Goal: Task Accomplishment & Management: Use online tool/utility

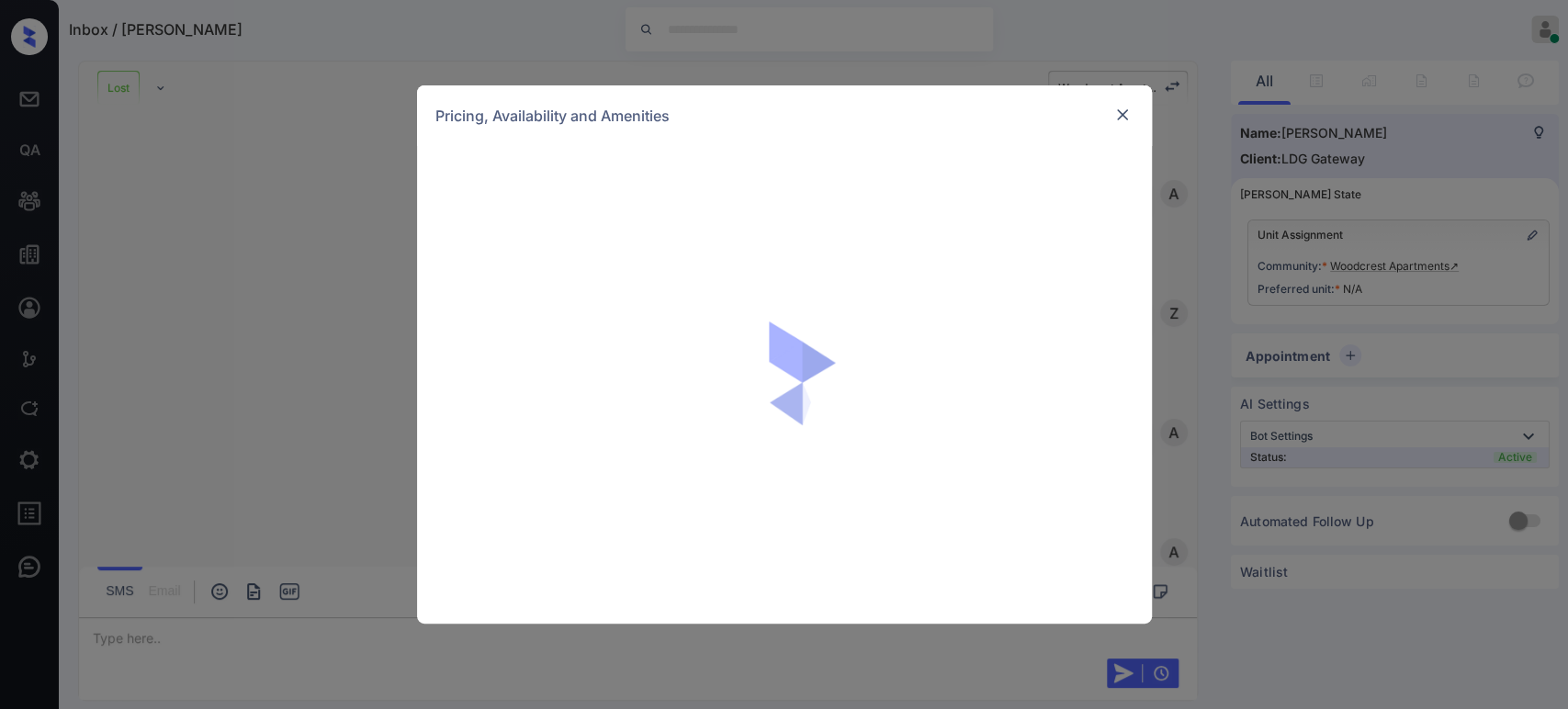
scroll to position [5251, 0]
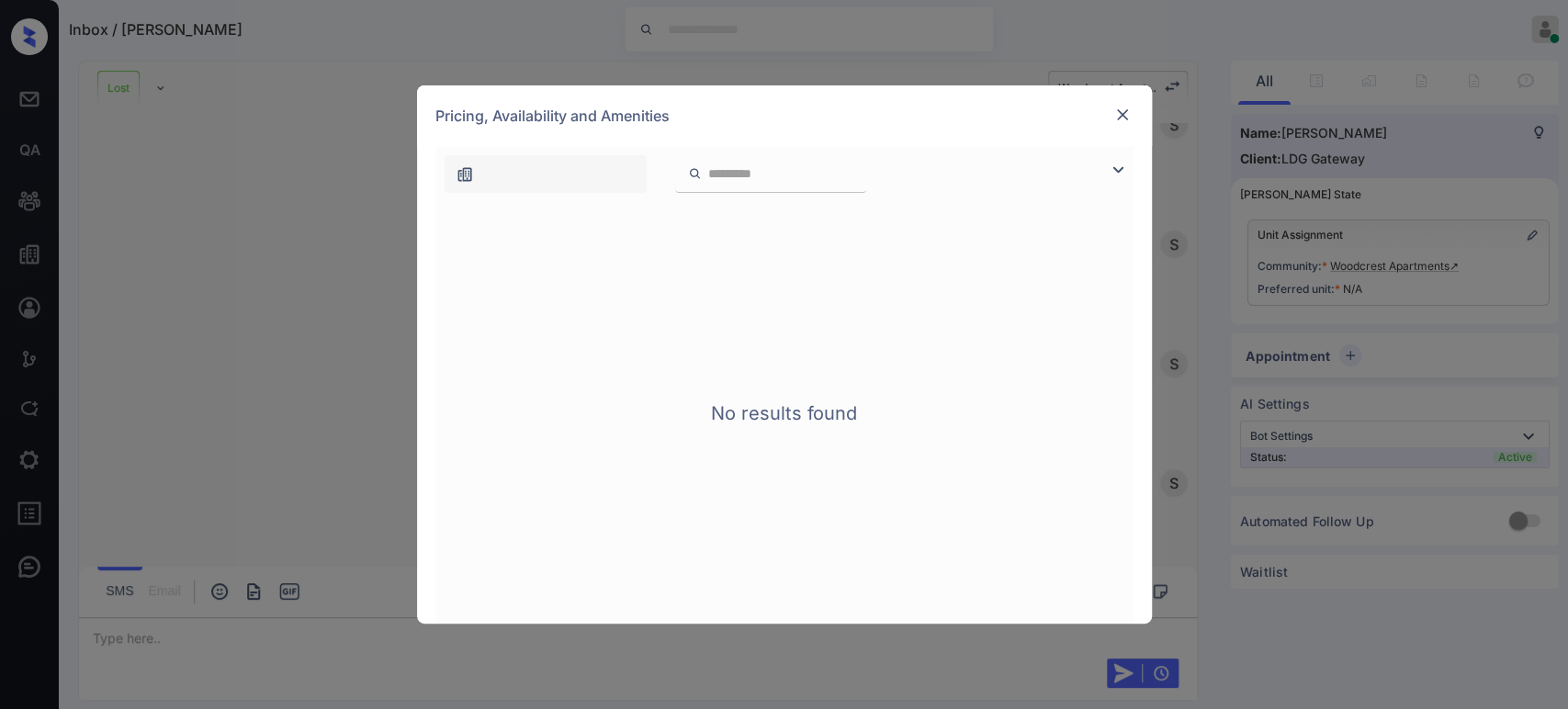
click at [1118, 114] on img at bounding box center [1122, 115] width 18 height 18
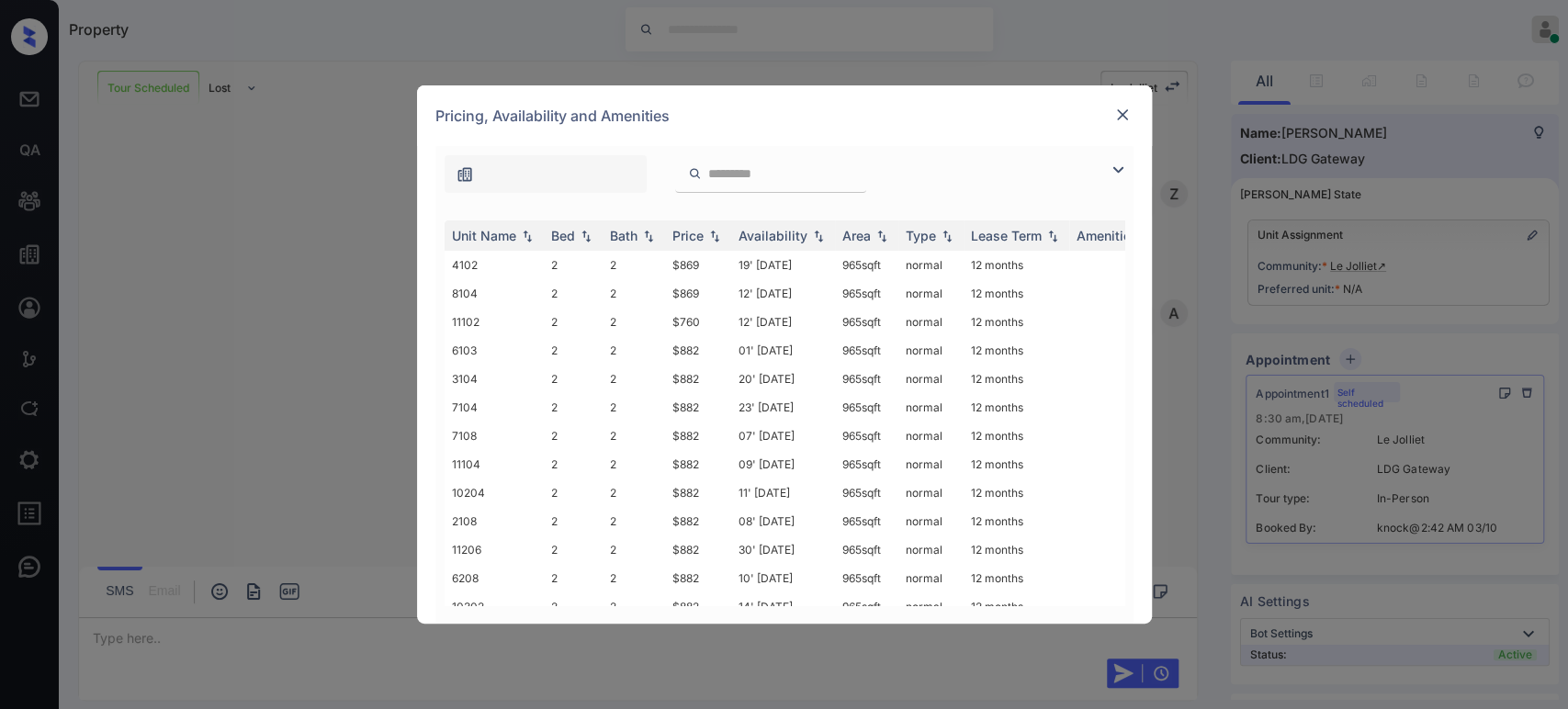
click at [1122, 113] on img at bounding box center [1122, 115] width 18 height 18
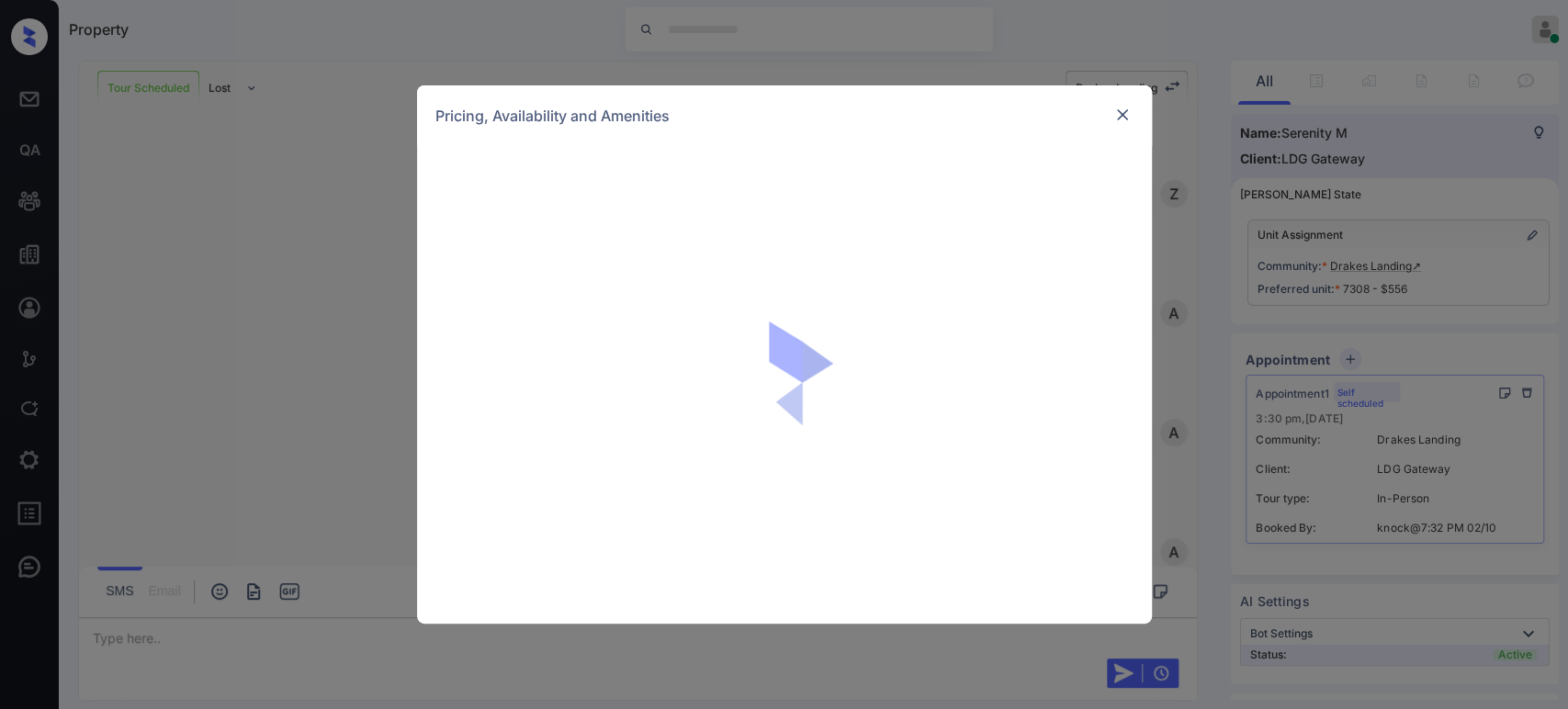
scroll to position [1436, 0]
